Goal: Task Accomplishment & Management: Use online tool/utility

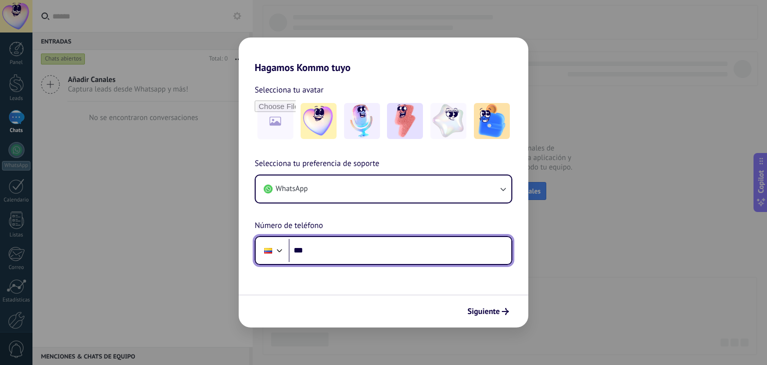
click at [336, 259] on input "***" at bounding box center [400, 250] width 223 height 23
click at [323, 257] on input "***" at bounding box center [400, 250] width 223 height 23
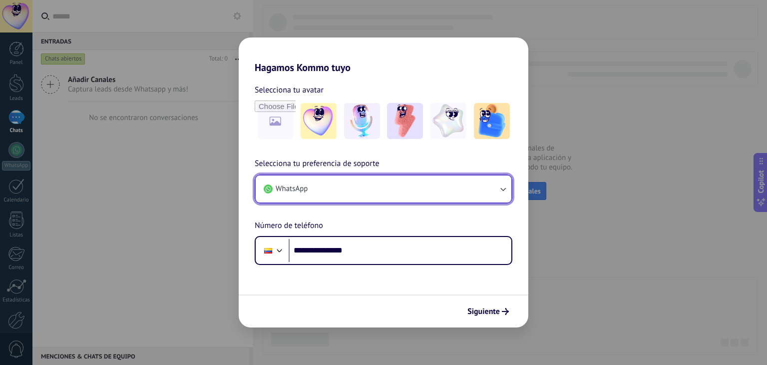
click at [481, 186] on button "WhatsApp" at bounding box center [384, 188] width 256 height 27
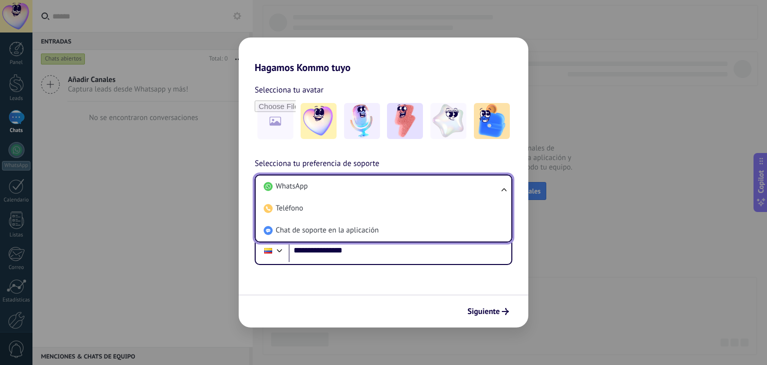
click at [481, 186] on li "WhatsApp" at bounding box center [382, 186] width 244 height 22
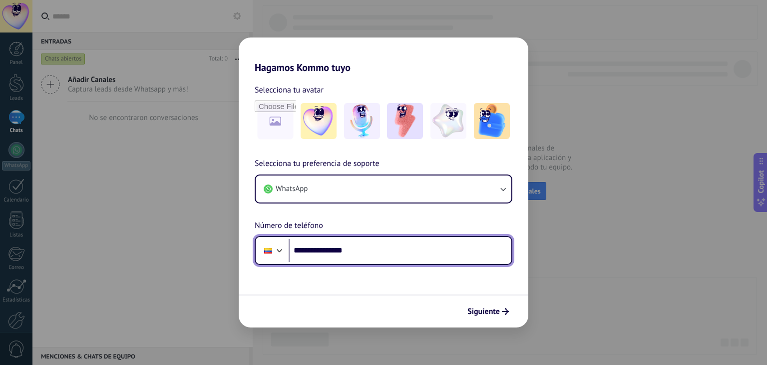
click at [392, 245] on input "**********" at bounding box center [400, 250] width 223 height 23
type input "**"
type input "**********"
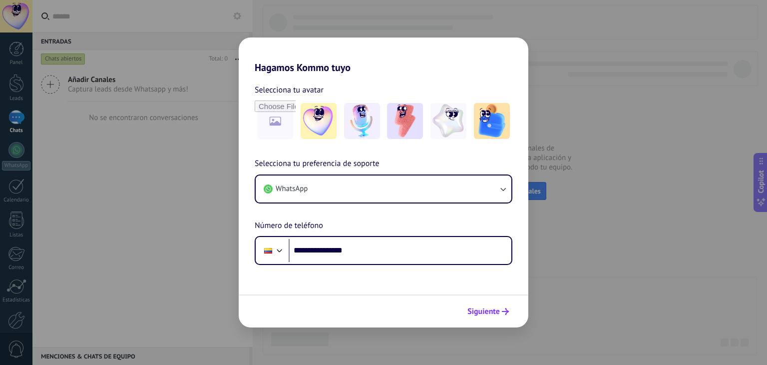
click at [491, 308] on span "Siguiente" at bounding box center [484, 311] width 32 height 7
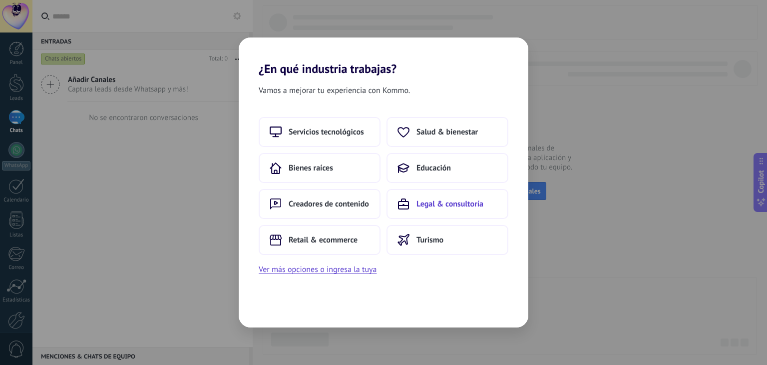
click at [456, 210] on button "Legal & consultoría" at bounding box center [448, 204] width 122 height 30
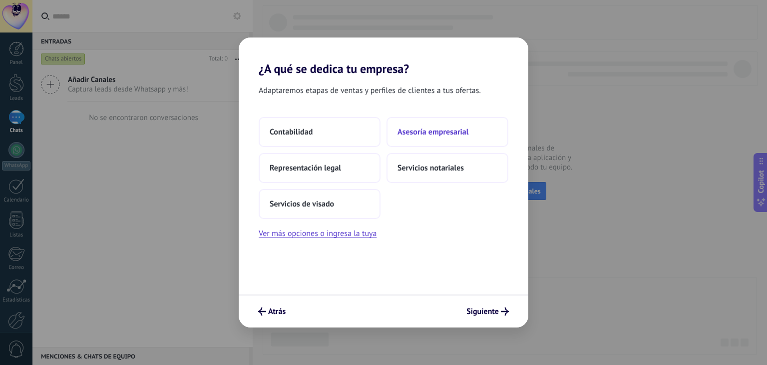
click at [435, 136] on button "Asesoría empresarial" at bounding box center [448, 132] width 122 height 30
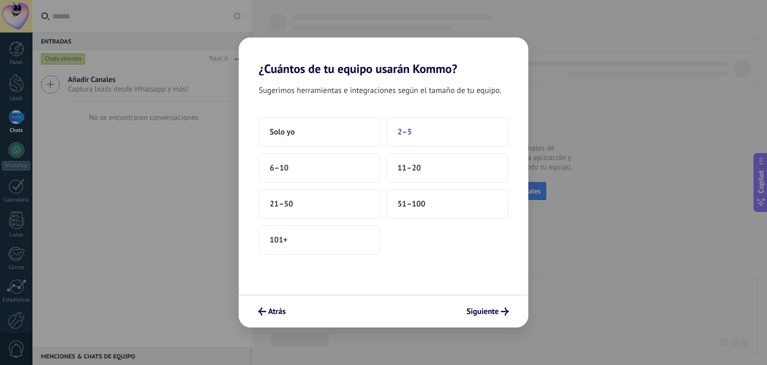
click at [409, 139] on button "2–5" at bounding box center [448, 132] width 122 height 30
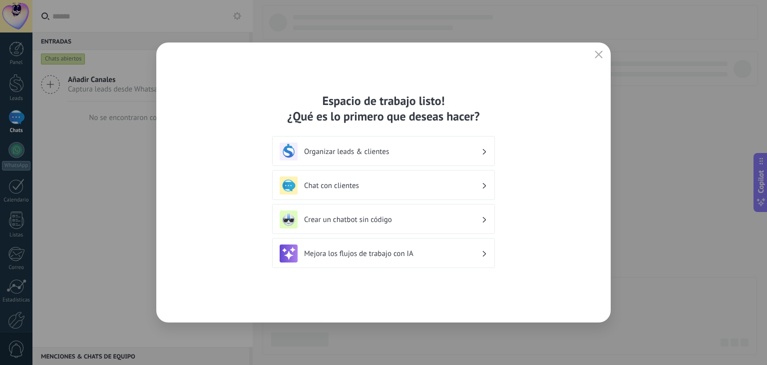
click at [398, 181] on h3 "Chat con clientes" at bounding box center [392, 185] width 177 height 9
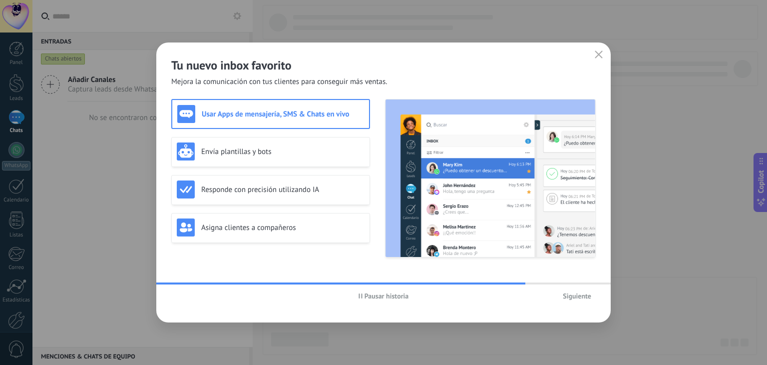
click at [258, 113] on h3 "Usar Apps de mensajería, SMS & Chats en vivo" at bounding box center [283, 113] width 162 height 9
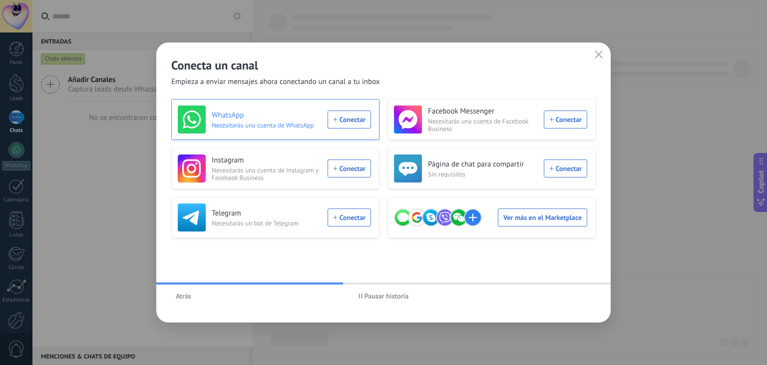
click at [354, 115] on div "WhatsApp Necesitarás una cuenta de WhatsApp Conectar" at bounding box center [274, 119] width 193 height 28
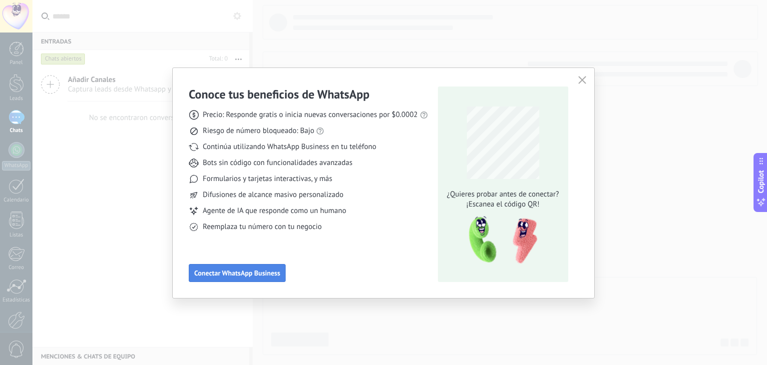
click at [214, 264] on button "Conectar WhatsApp Business" at bounding box center [237, 273] width 97 height 18
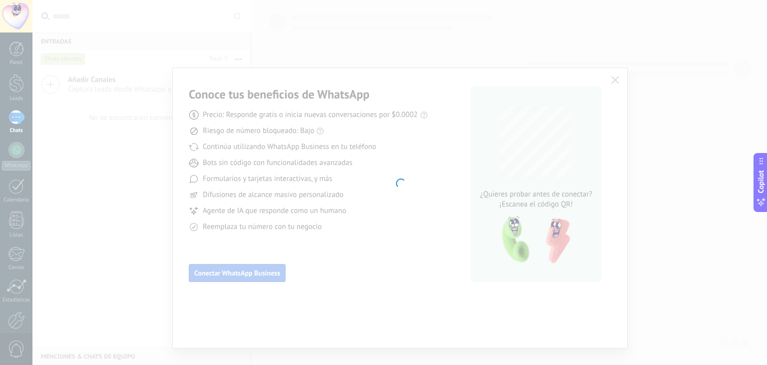
click at [221, 266] on div at bounding box center [399, 182] width 735 height 365
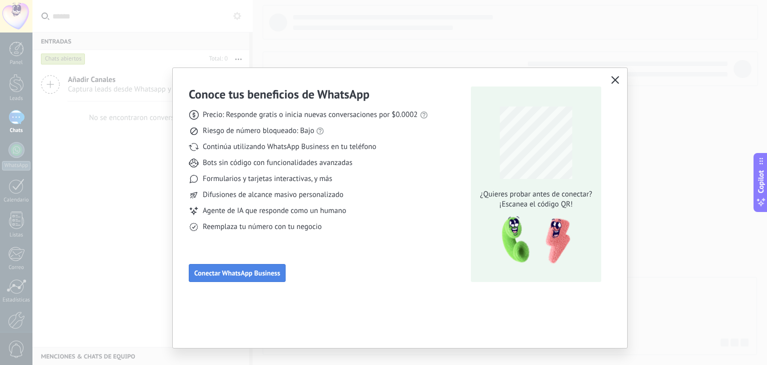
click at [221, 266] on button "Conectar WhatsApp Business" at bounding box center [237, 273] width 97 height 18
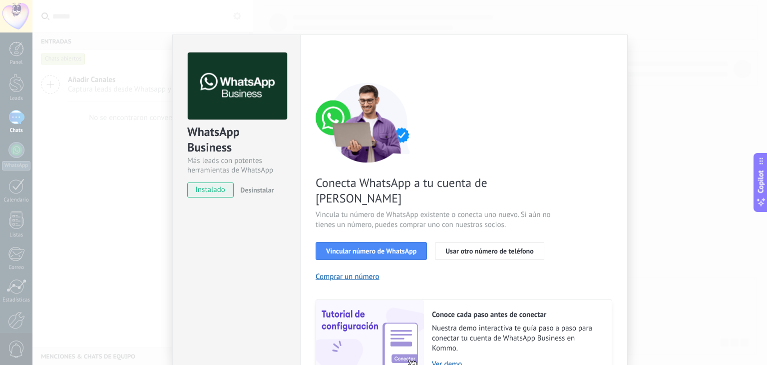
click at [191, 190] on span "instalado" at bounding box center [210, 189] width 45 height 15
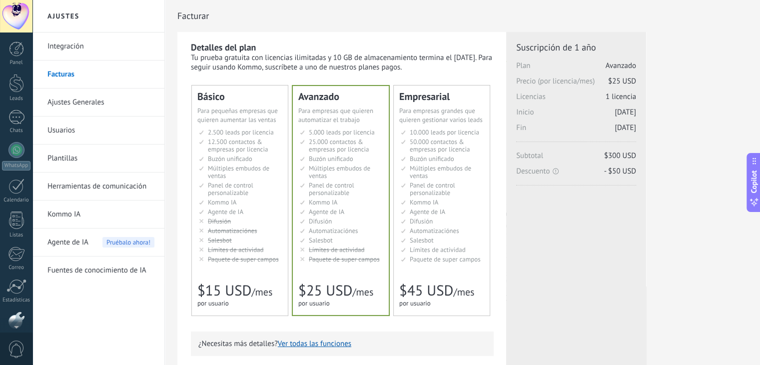
scroll to position [50, 0]
click at [78, 14] on h2 "Ajustes" at bounding box center [98, 16] width 107 height 32
click at [63, 20] on h2 "Ajustes" at bounding box center [98, 16] width 107 height 32
click at [22, 47] on div "Leads" at bounding box center [16, 49] width 29 height 6
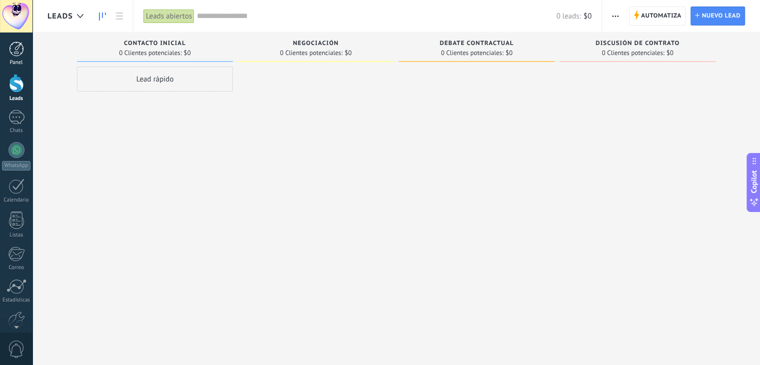
click at [16, 58] on link "Panel" at bounding box center [16, 53] width 32 height 24
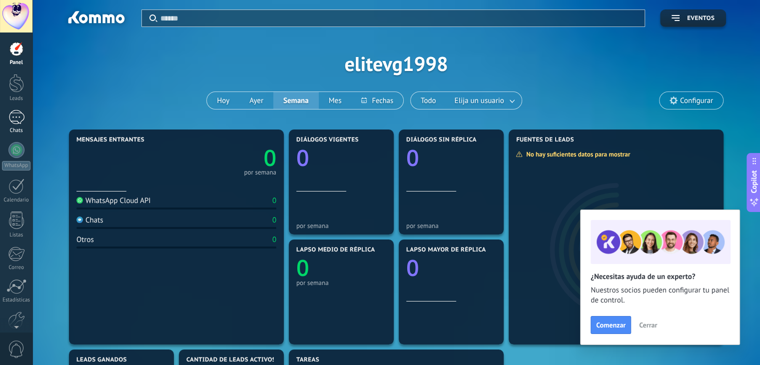
click at [9, 111] on div at bounding box center [16, 117] width 16 height 14
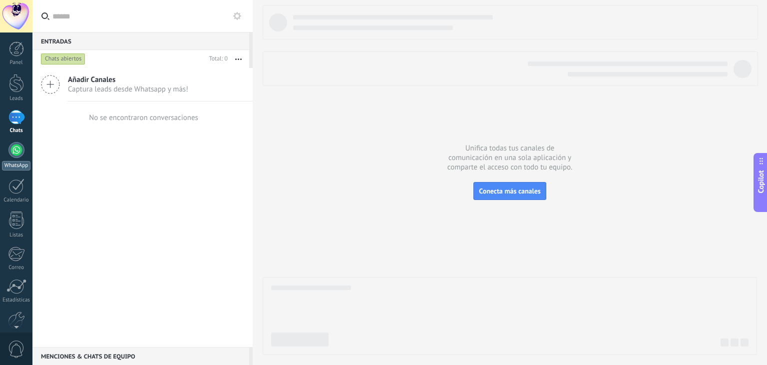
click at [12, 161] on div "WhatsApp" at bounding box center [16, 165] width 28 height 9
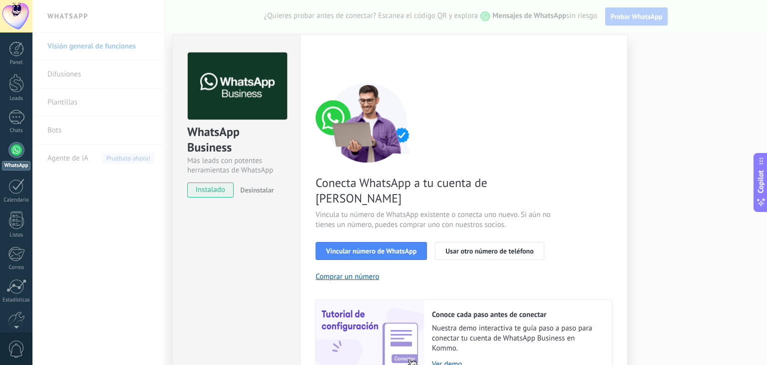
click at [635, 15] on div "WhatsApp Business Más leads con potentes herramientas de WhatsApp instalado Des…" at bounding box center [399, 182] width 735 height 365
click at [356, 247] on span "Vincular número de WhatsApp" at bounding box center [371, 250] width 90 height 7
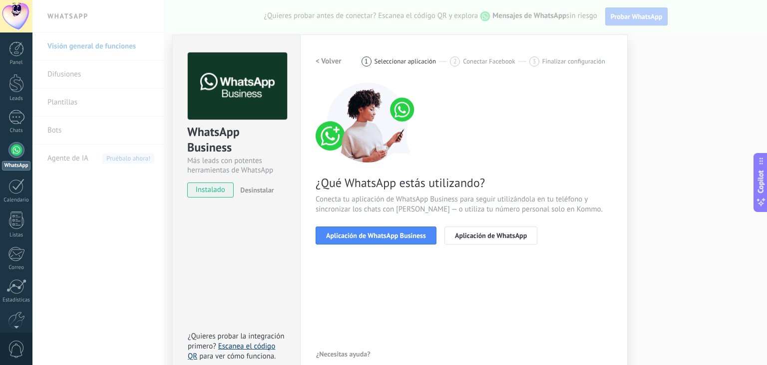
click at [249, 345] on link "Escanea el código QR" at bounding box center [231, 350] width 87 height 19
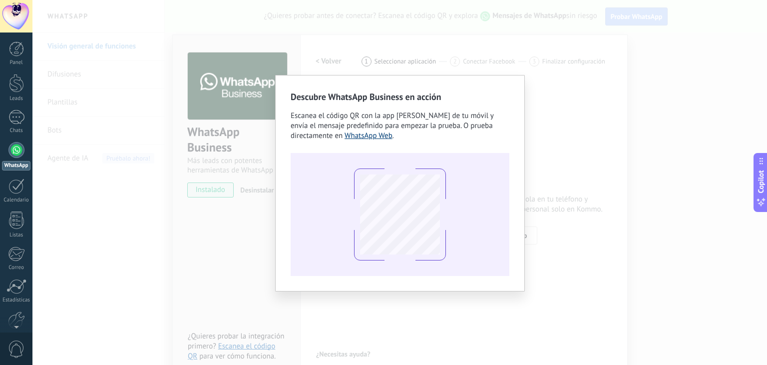
click at [372, 136] on link "WhatsApp Web" at bounding box center [369, 135] width 48 height 9
click at [365, 132] on link "WhatsApp Web" at bounding box center [369, 135] width 48 height 9
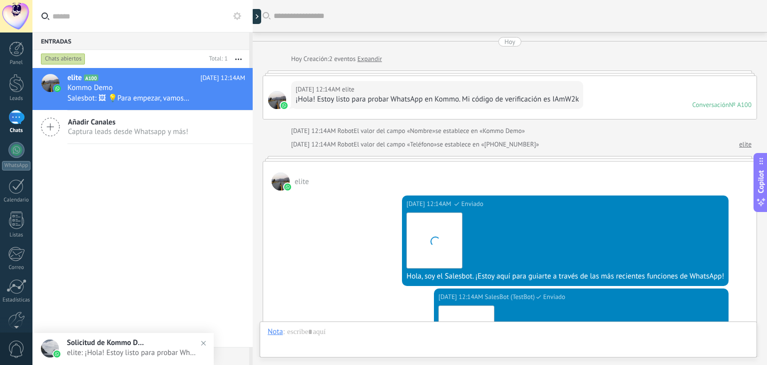
scroll to position [296, 0]
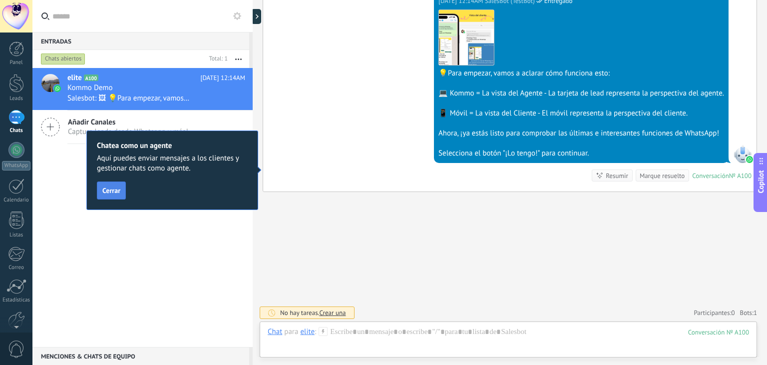
click at [117, 194] on span "Cerrar" at bounding box center [111, 190] width 18 height 7
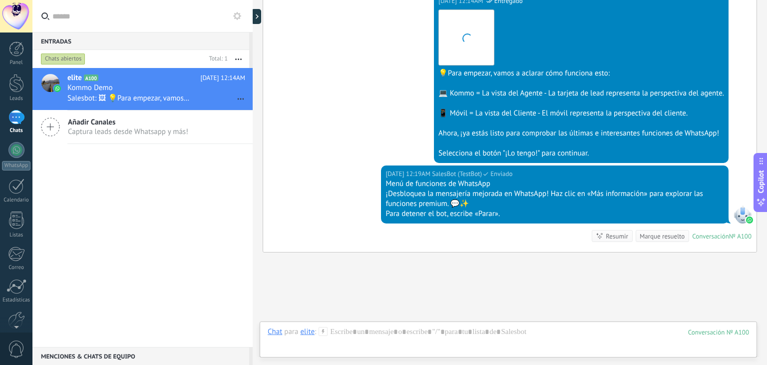
scroll to position [356, 0]
